Goal: Information Seeking & Learning: Learn about a topic

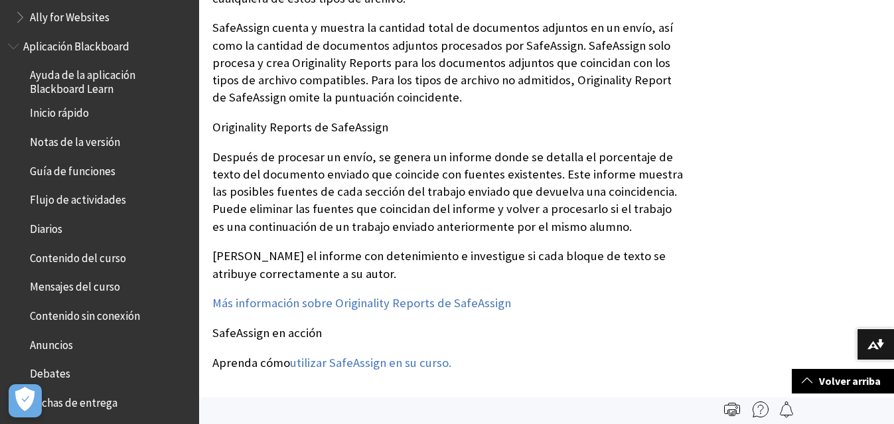
scroll to position [133, 0]
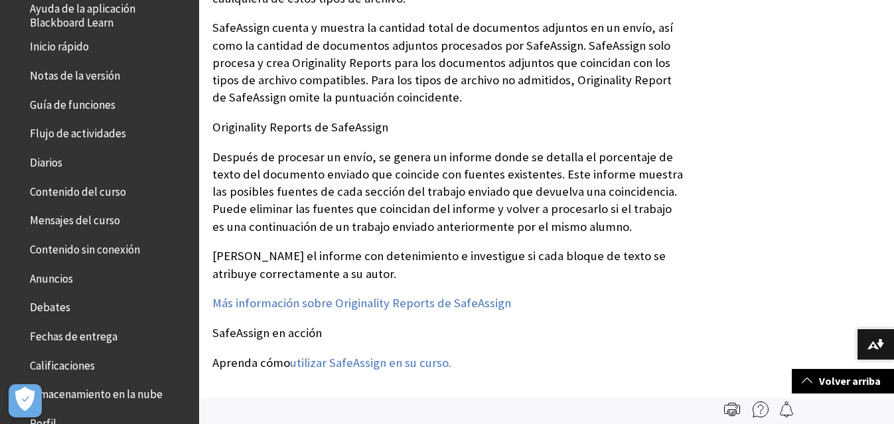
click at [90, 190] on span "Contenido del curso" at bounding box center [78, 190] width 96 height 18
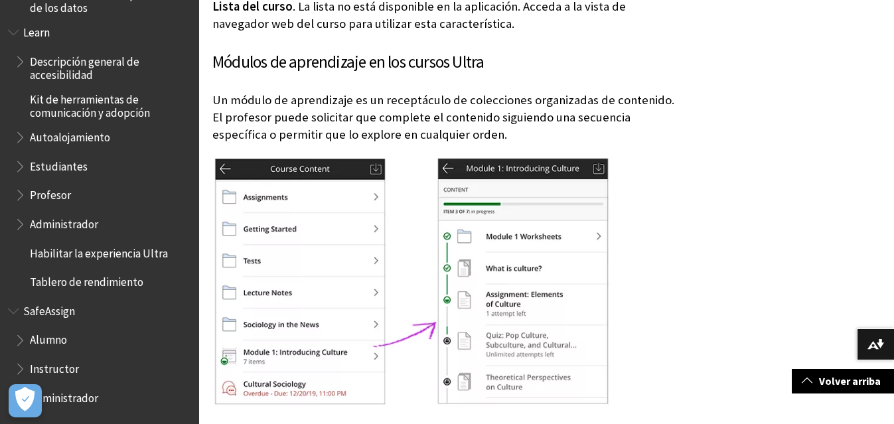
scroll to position [2922, 0]
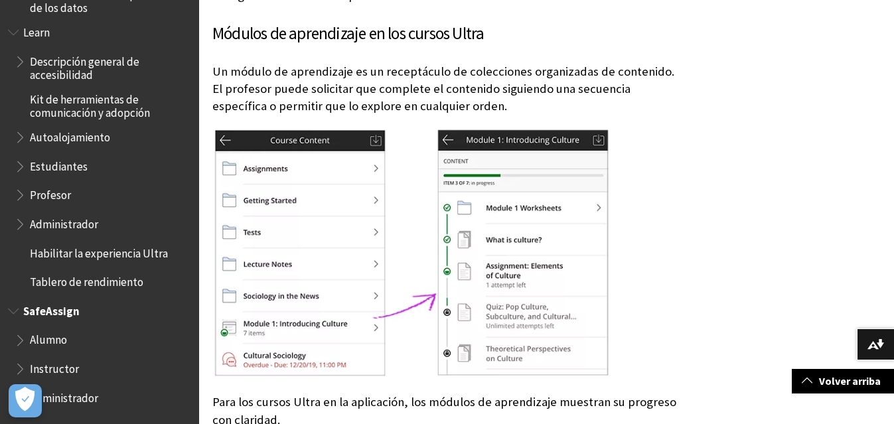
click at [60, 308] on span "SafeAssign" at bounding box center [51, 309] width 56 height 18
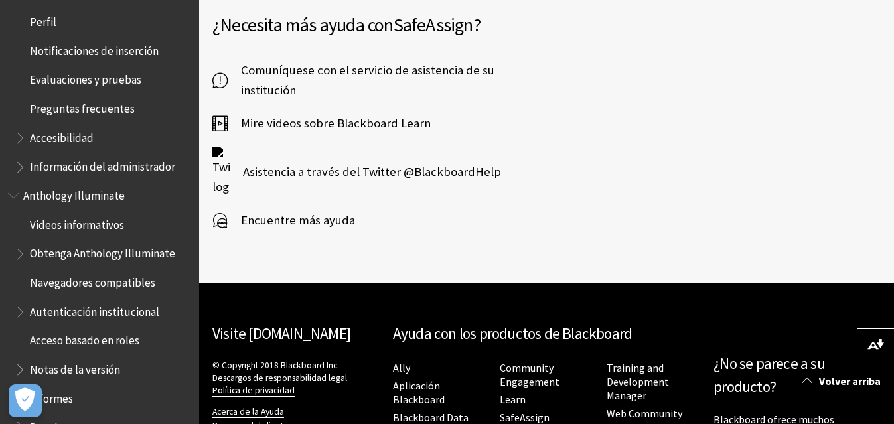
scroll to position [333, 0]
